Goal: Navigation & Orientation: Find specific page/section

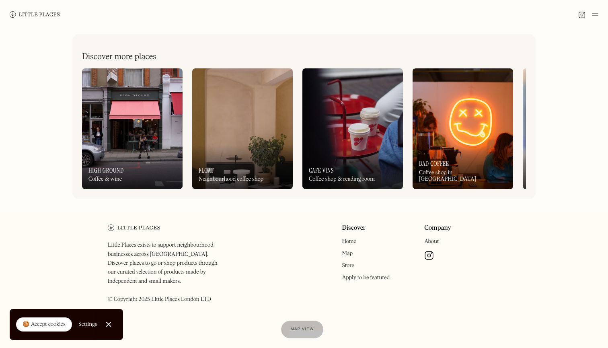
scroll to position [367, 0]
click at [40, 16] on img at bounding box center [35, 14] width 50 height 6
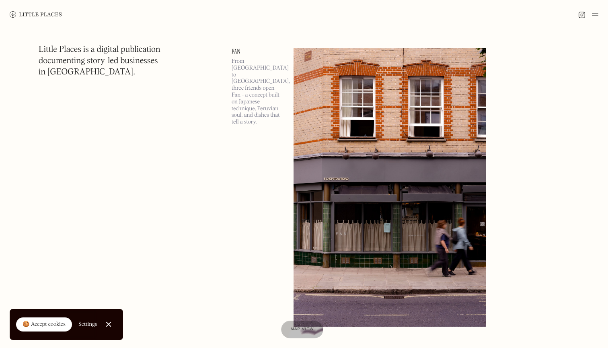
scroll to position [1662, 0]
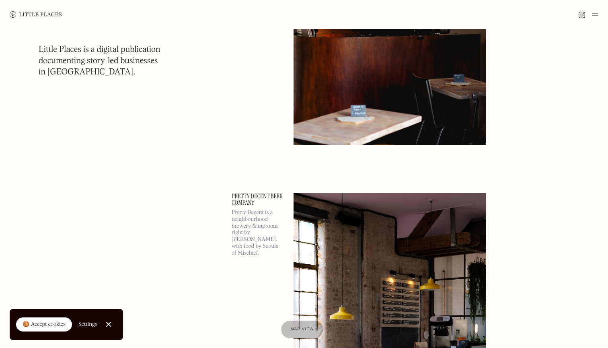
scroll to position [13786, 0]
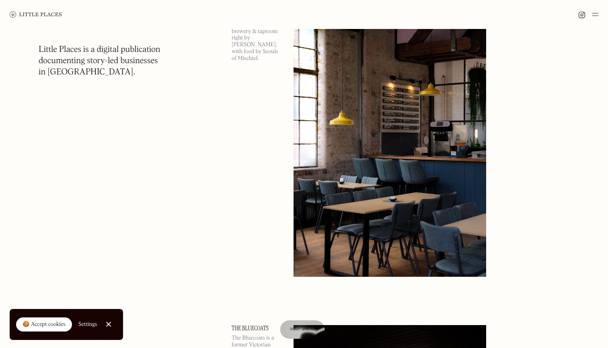
click at [294, 328] on span "Map view" at bounding box center [302, 329] width 25 height 5
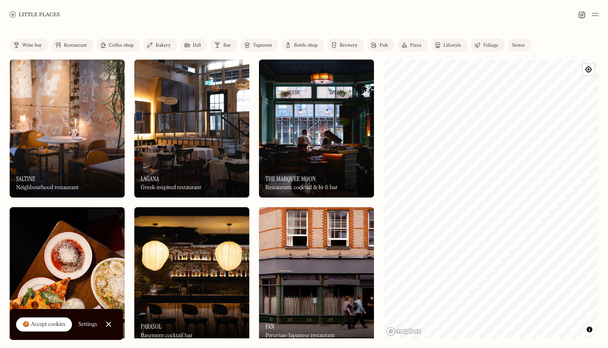
click at [35, 43] on div "Wine bar" at bounding box center [32, 45] width 20 height 5
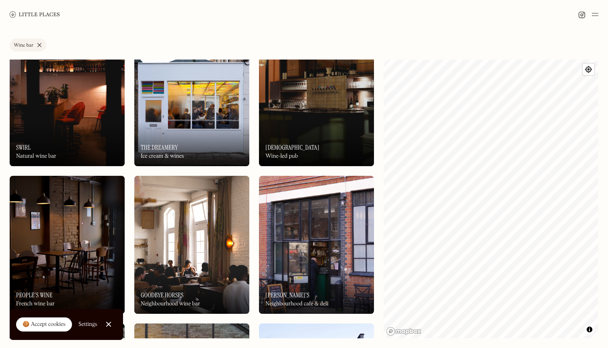
scroll to position [471, 0]
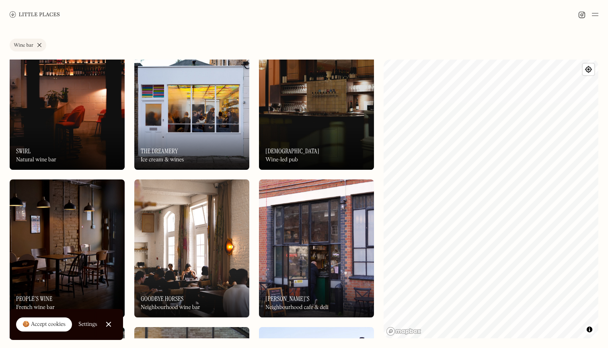
click at [112, 323] on link "Close Cookie Popup" at bounding box center [108, 324] width 16 height 16
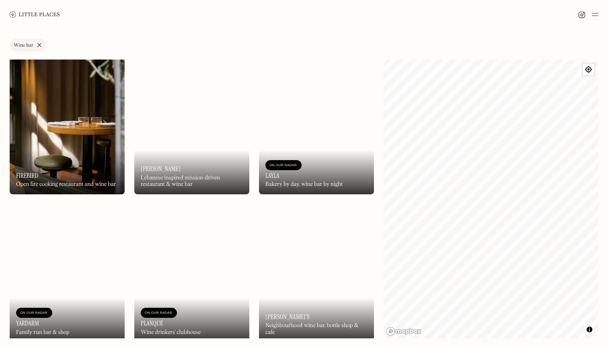
scroll to position [0, 0]
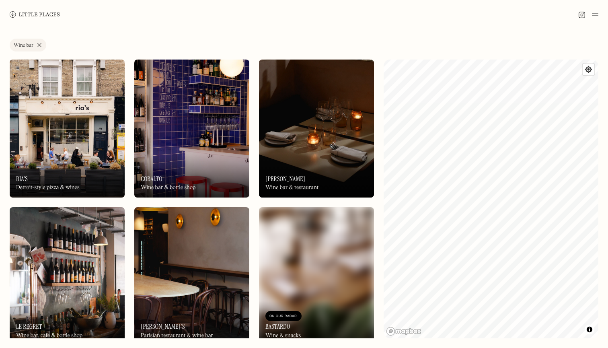
click at [38, 45] on link "Wine bar" at bounding box center [28, 45] width 37 height 13
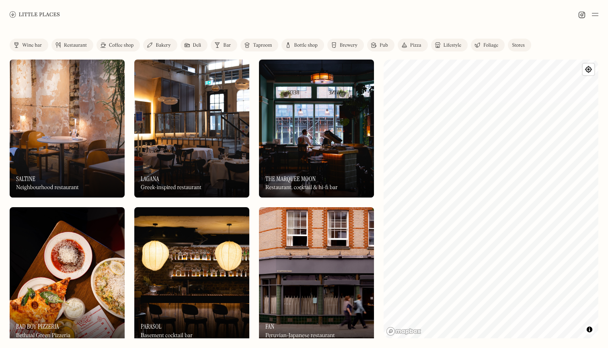
click at [77, 41] on link "Restaurant" at bounding box center [72, 45] width 42 height 13
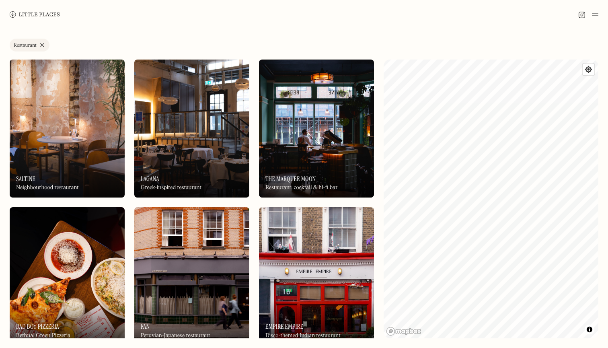
click at [41, 44] on link "Restaurant" at bounding box center [30, 45] width 40 height 13
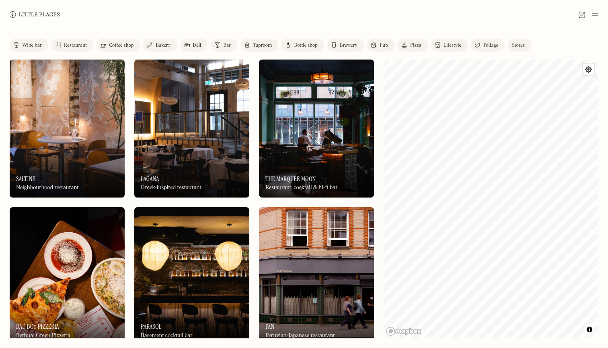
click at [125, 42] on link "Coffee shop" at bounding box center [117, 45] width 43 height 13
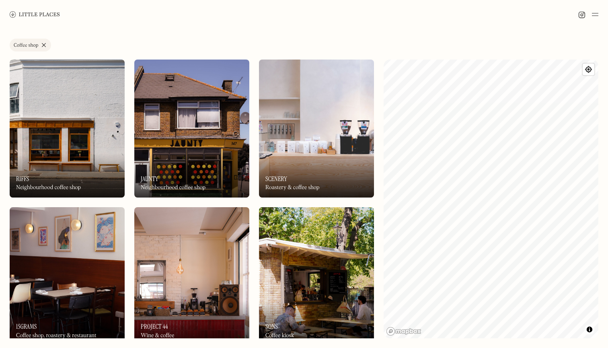
click at [43, 44] on link "Coffee shop" at bounding box center [30, 45] width 41 height 13
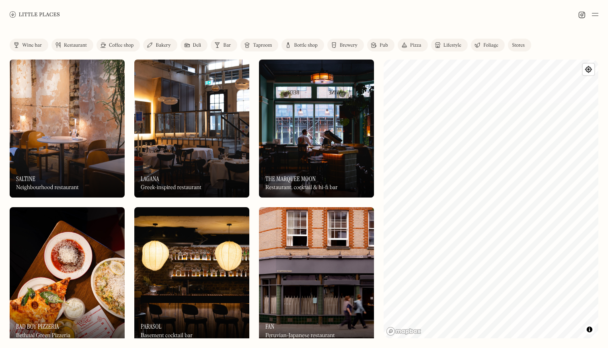
click at [170, 41] on link "Bakery" at bounding box center [160, 45] width 34 height 13
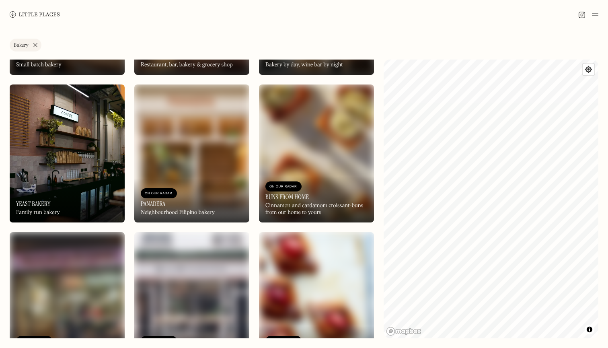
scroll to position [1228, 0]
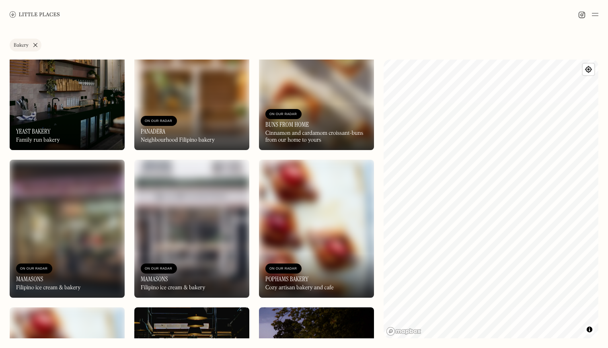
click at [34, 45] on link "Bakery" at bounding box center [26, 45] width 32 height 13
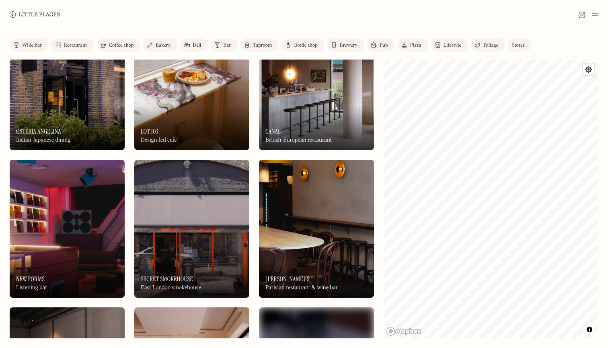
click at [514, 42] on link "Stores" at bounding box center [519, 45] width 23 height 13
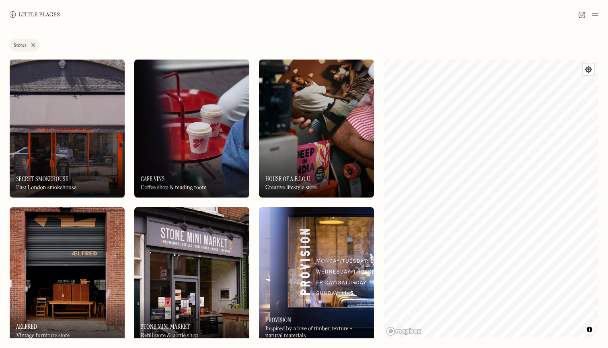
click at [32, 43] on link "Stores" at bounding box center [25, 45] width 30 height 13
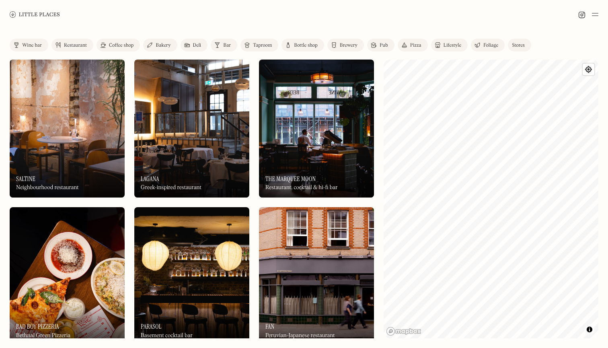
click at [583, 15] on img at bounding box center [581, 14] width 7 height 7
click at [46, 15] on img at bounding box center [35, 14] width 50 height 6
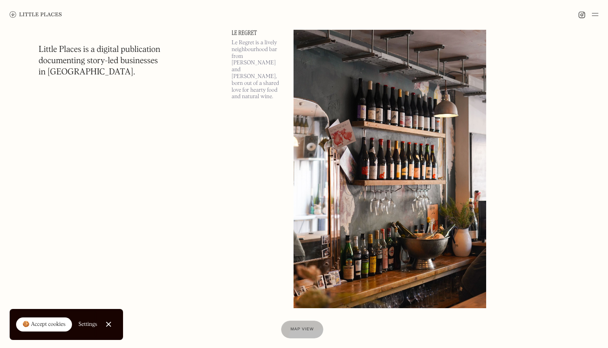
scroll to position [5698, 0]
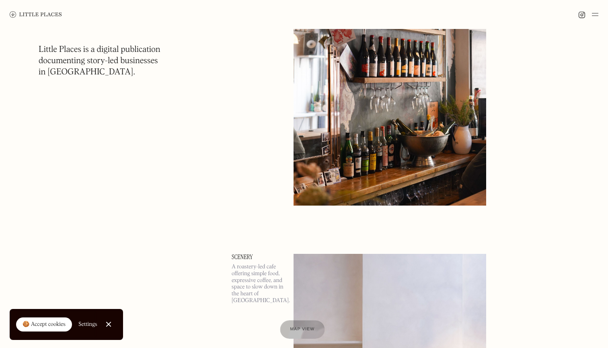
click at [307, 332] on div "Map view" at bounding box center [302, 329] width 25 height 8
